Goal: Information Seeking & Learning: Learn about a topic

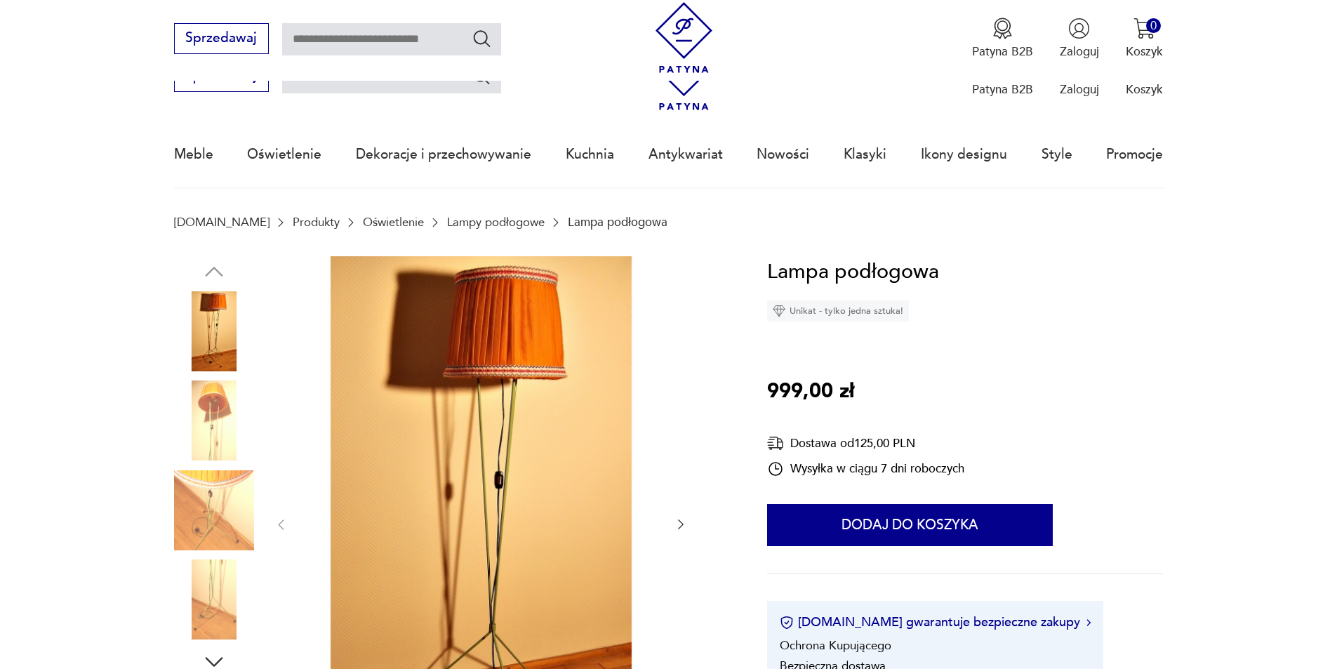
click at [225, 470] on img at bounding box center [214, 510] width 80 height 80
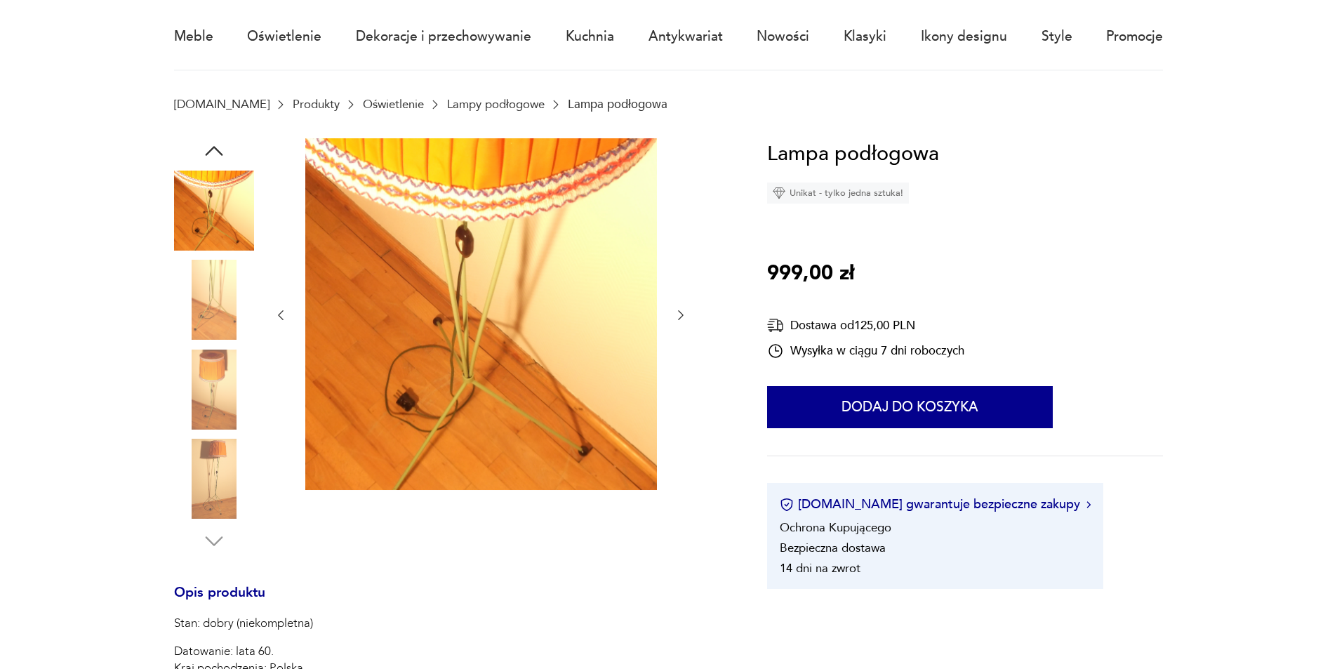
click at [199, 218] on img at bounding box center [214, 211] width 80 height 80
click at [215, 300] on img at bounding box center [214, 300] width 80 height 80
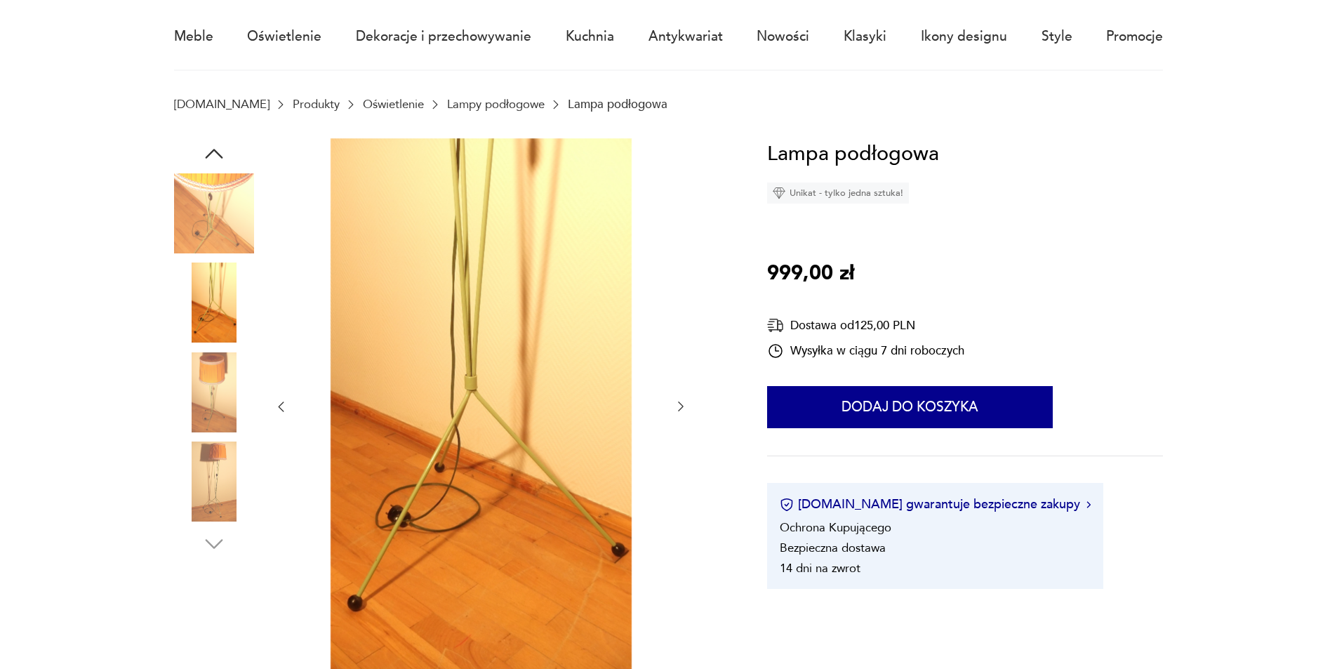
click at [212, 391] on img at bounding box center [214, 392] width 80 height 80
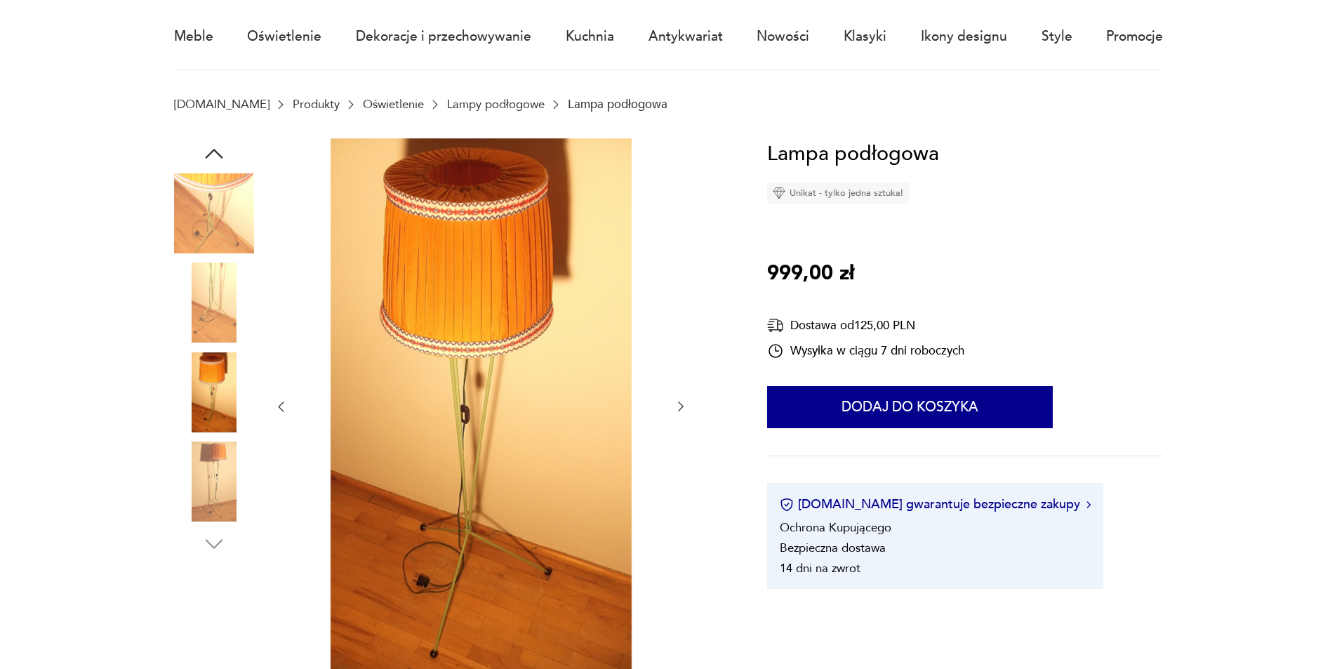
click at [209, 462] on img at bounding box center [214, 481] width 80 height 80
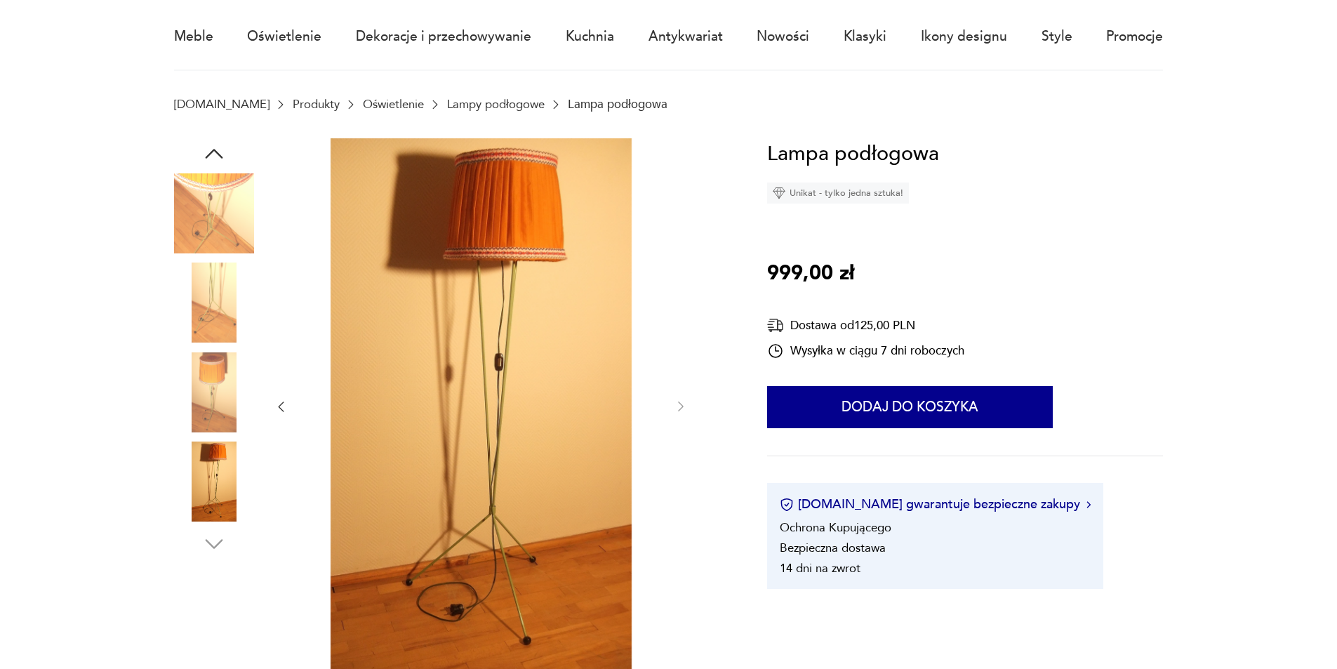
click at [198, 516] on img at bounding box center [214, 481] width 80 height 80
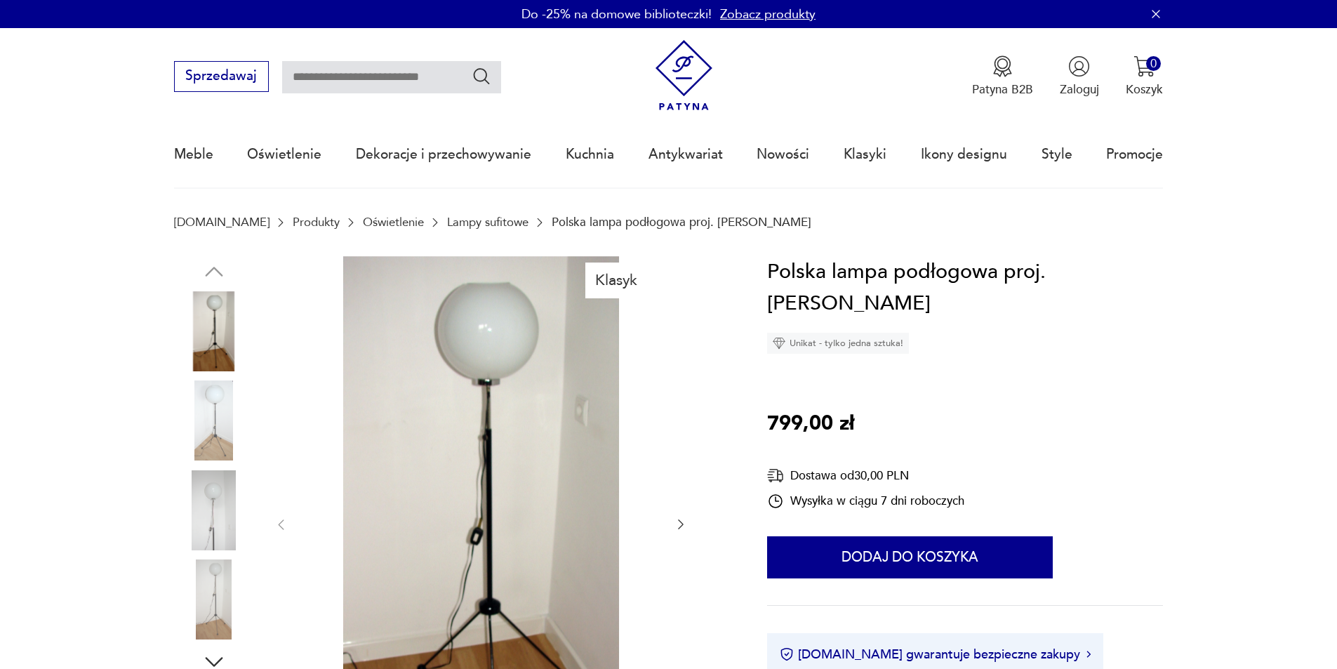
click at [216, 522] on img at bounding box center [214, 510] width 80 height 80
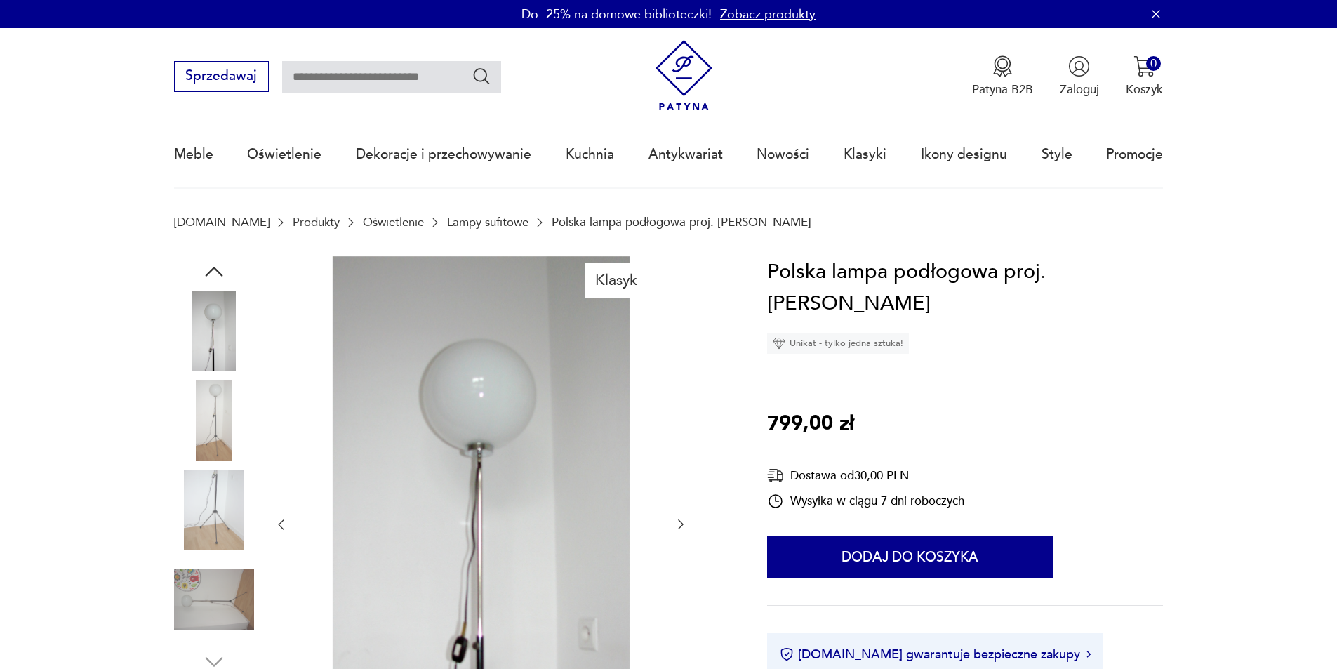
click at [211, 541] on img at bounding box center [214, 510] width 80 height 80
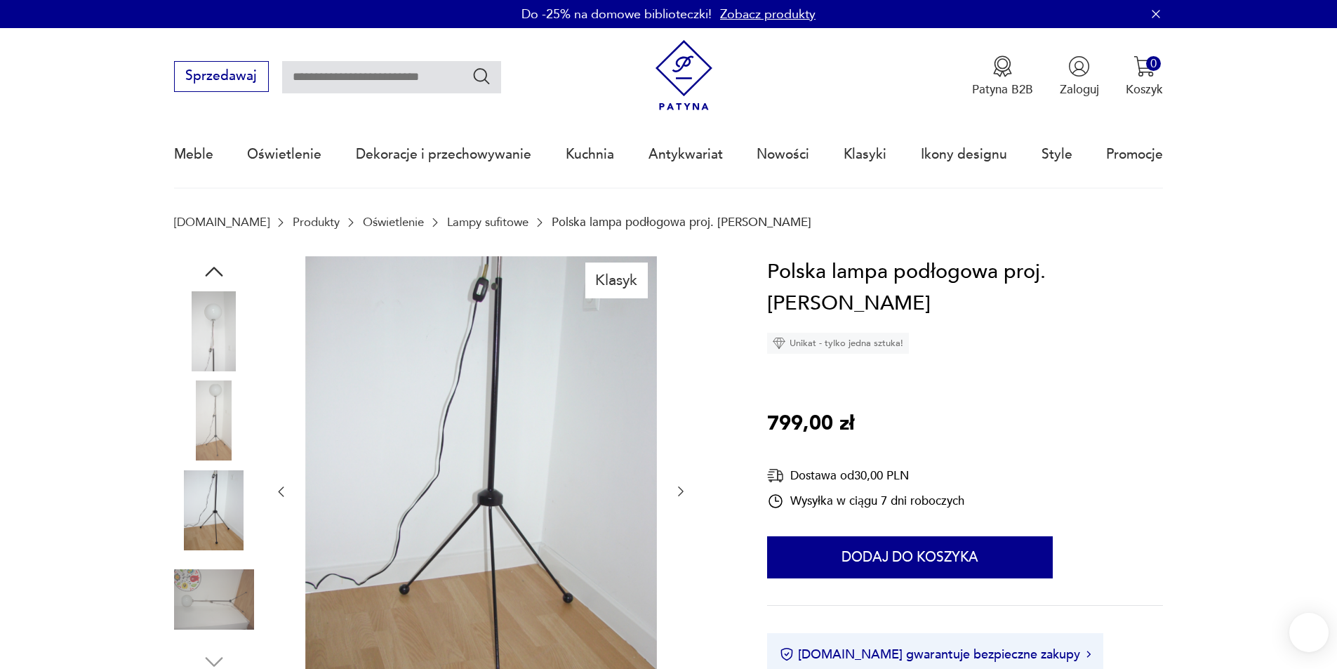
click at [213, 580] on img at bounding box center [214, 599] width 80 height 80
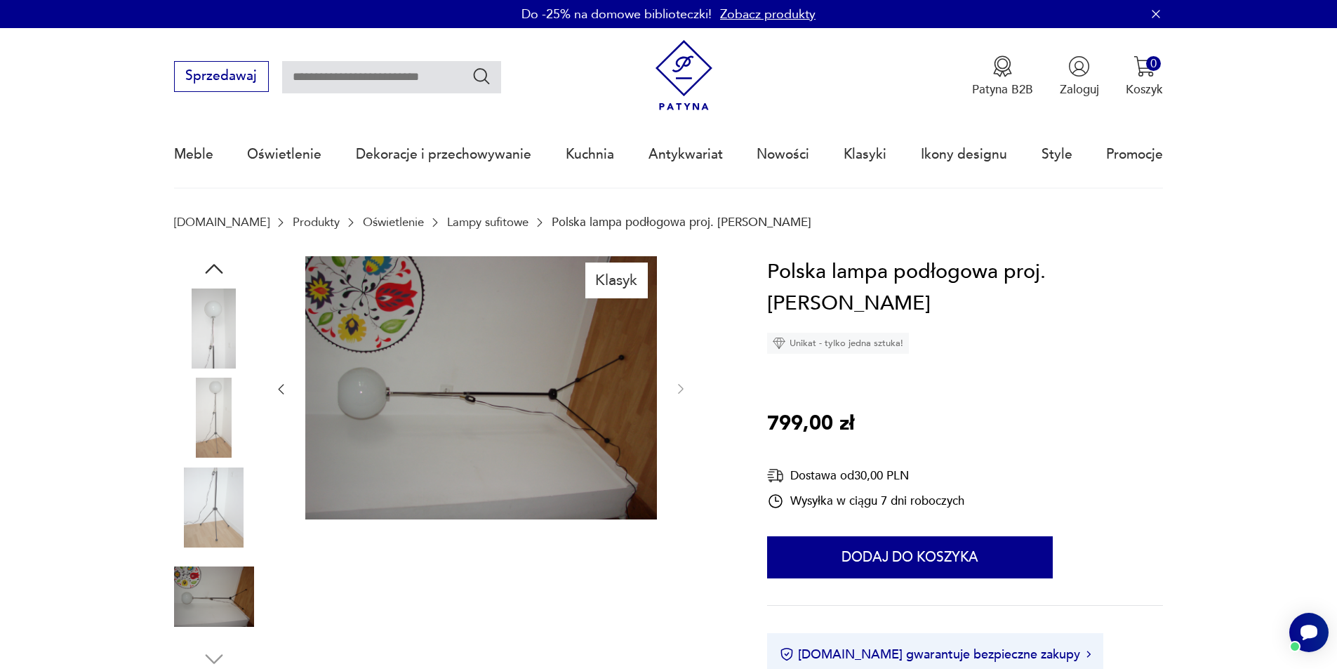
click at [454, 226] on link "Lampy sufitowe" at bounding box center [487, 221] width 81 height 13
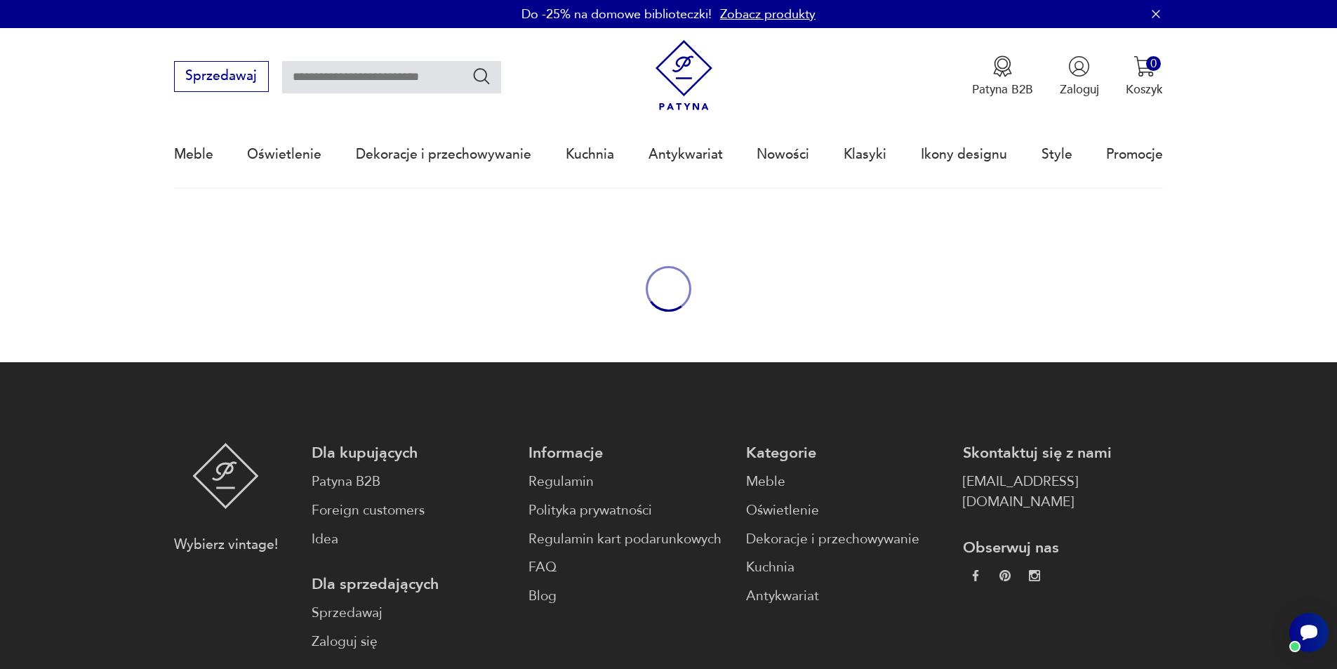
click at [386, 83] on input "text" at bounding box center [391, 77] width 219 height 32
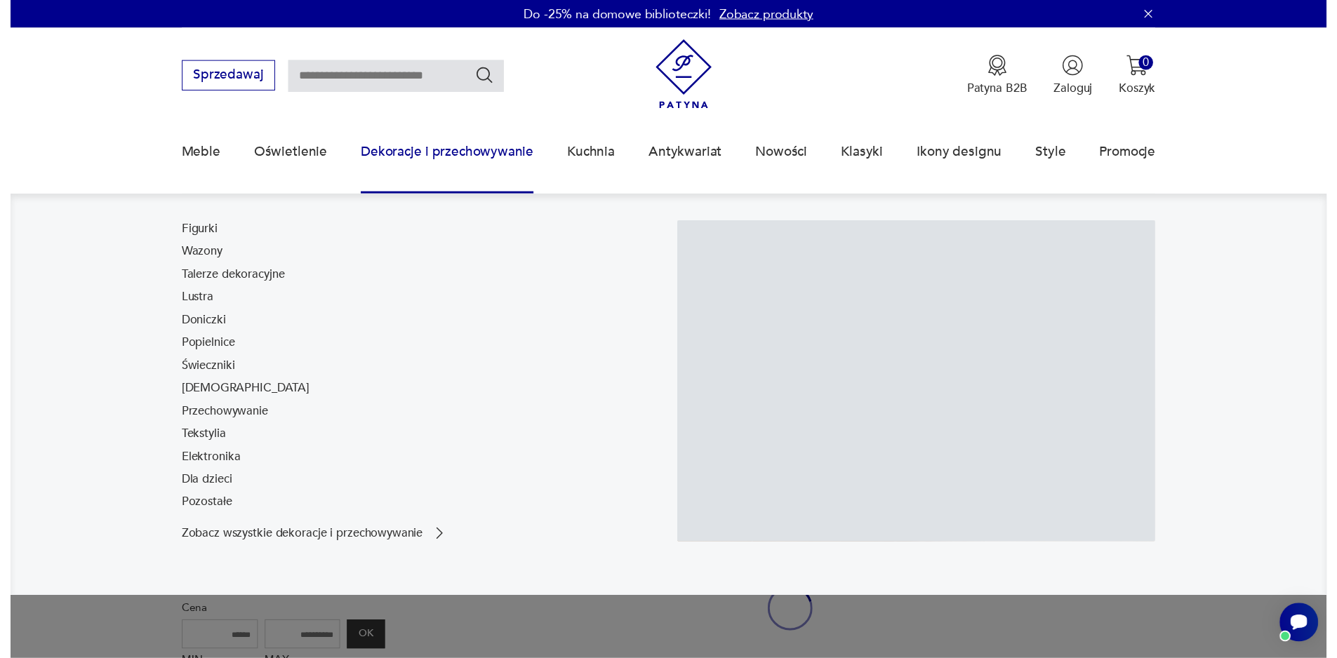
scroll to position [46, 0]
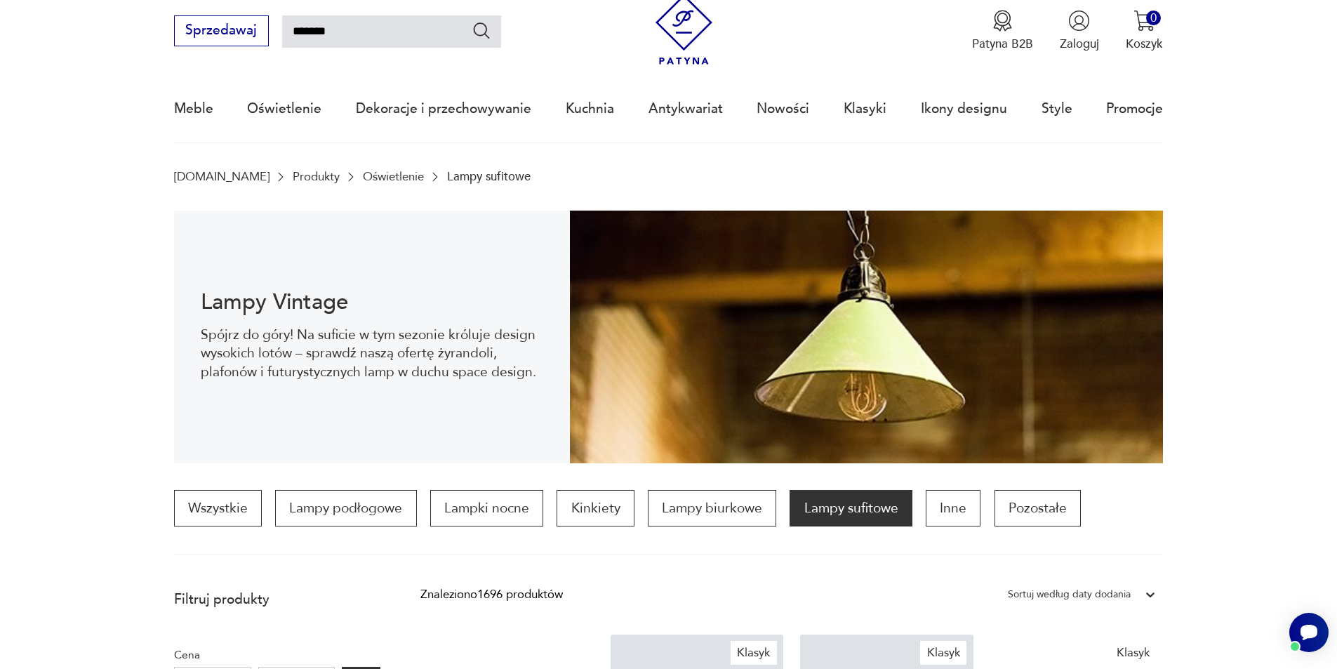
type input "*******"
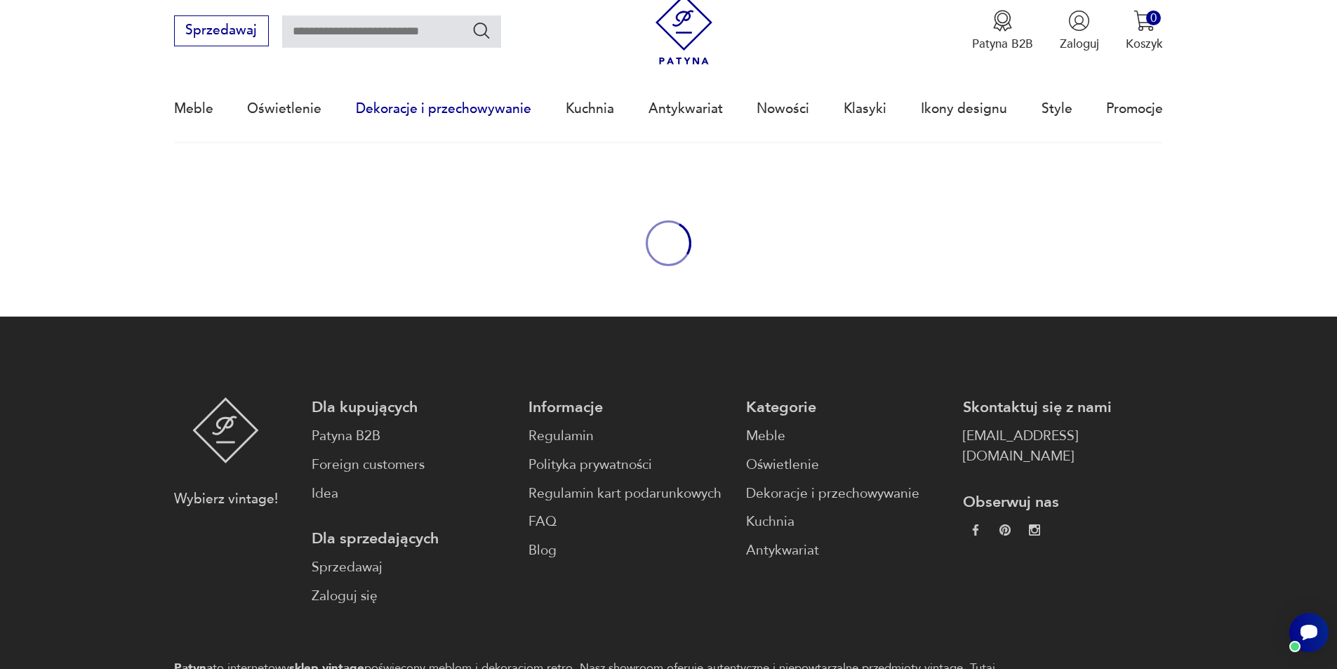
type input "*******"
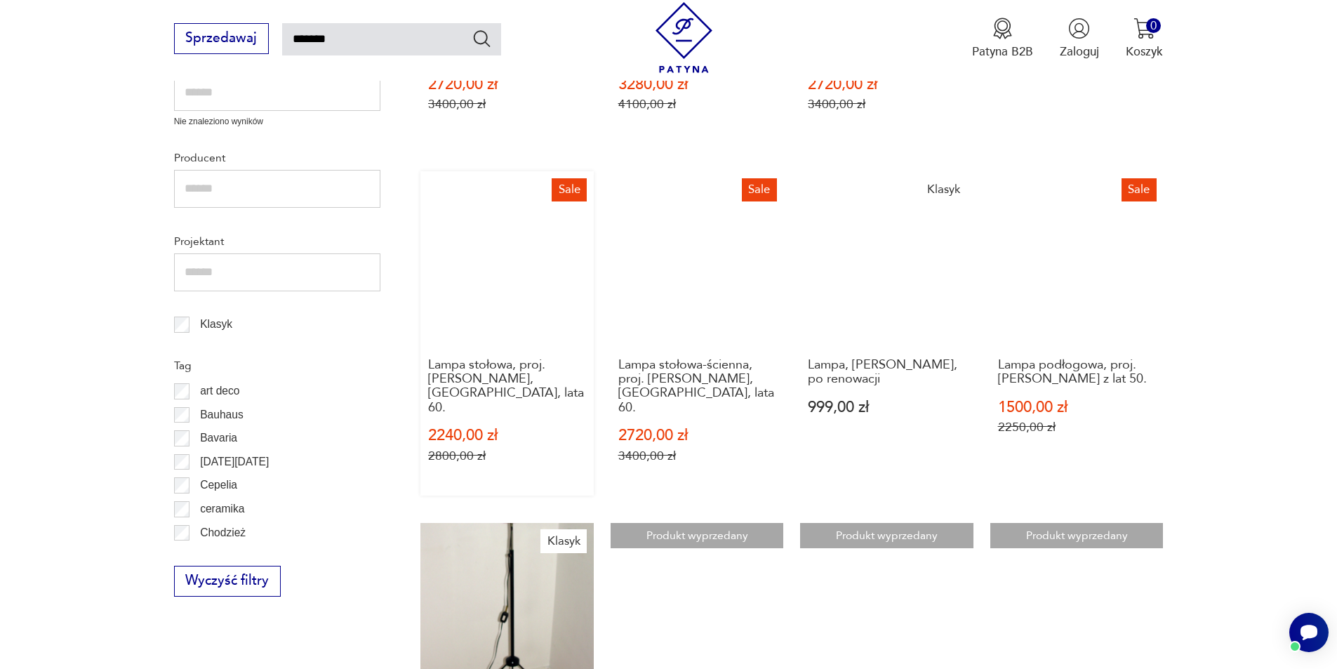
scroll to position [1220, 0]
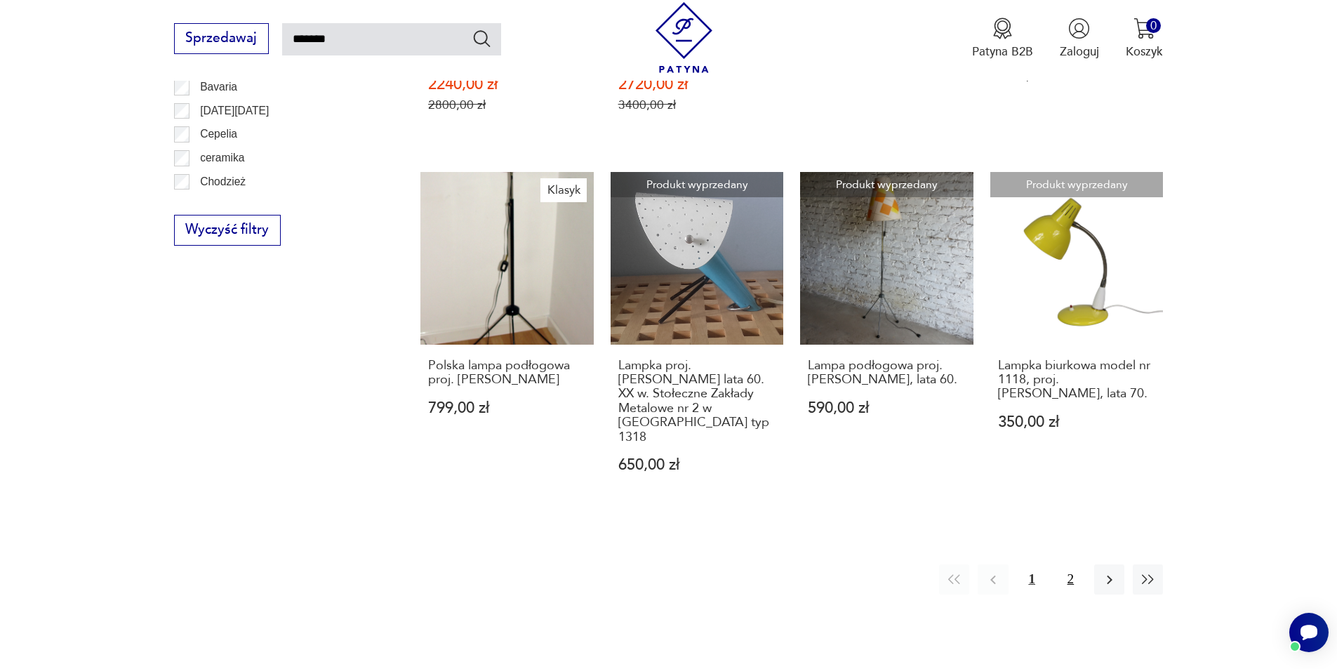
click at [1071, 564] on button "2" at bounding box center [1070, 579] width 30 height 30
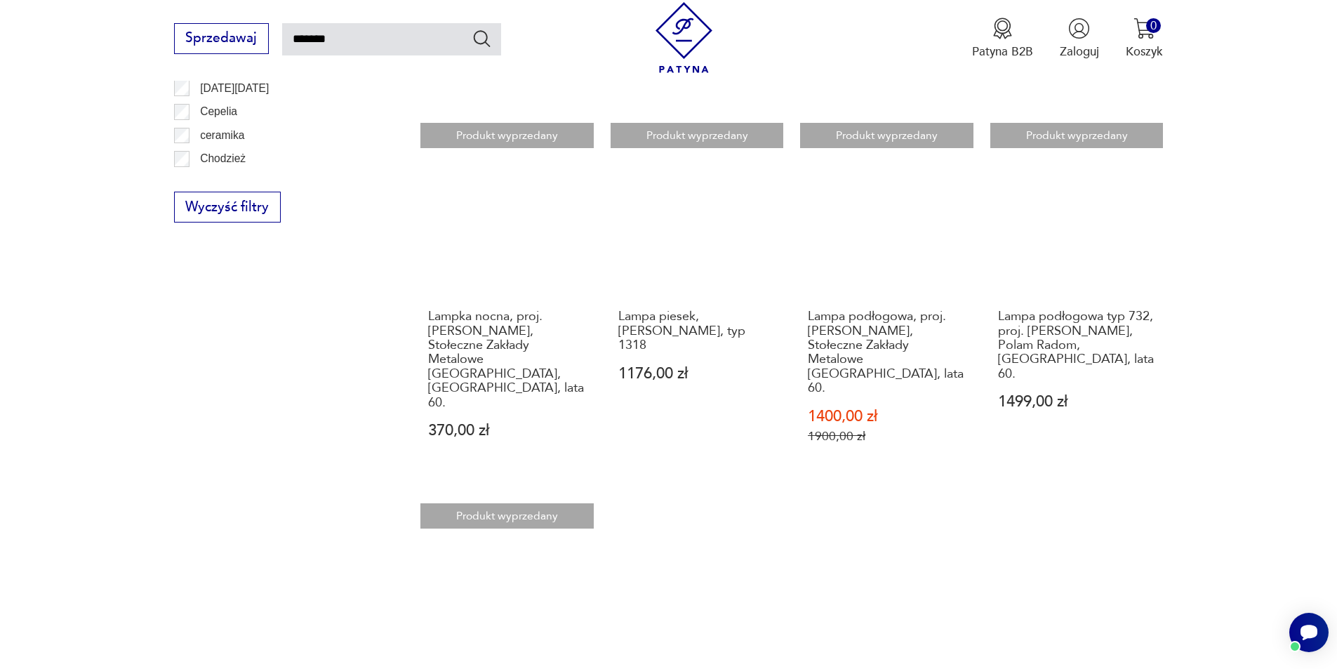
scroll to position [1063, 0]
